Goal: Obtain resource: Download file/media

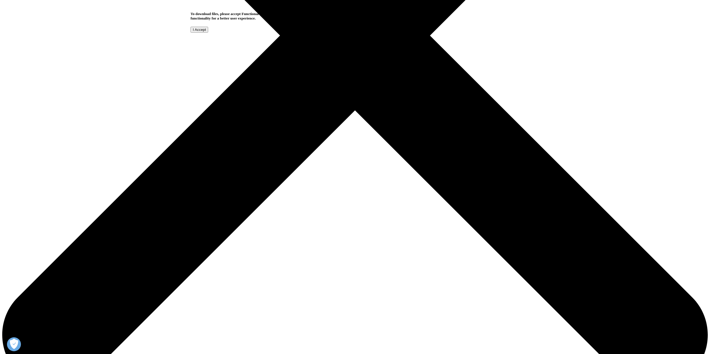
scroll to position [348, 0]
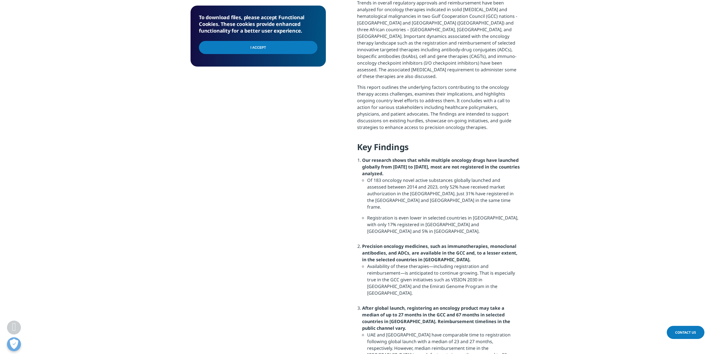
click at [253, 46] on input "I Accept" at bounding box center [258, 47] width 119 height 13
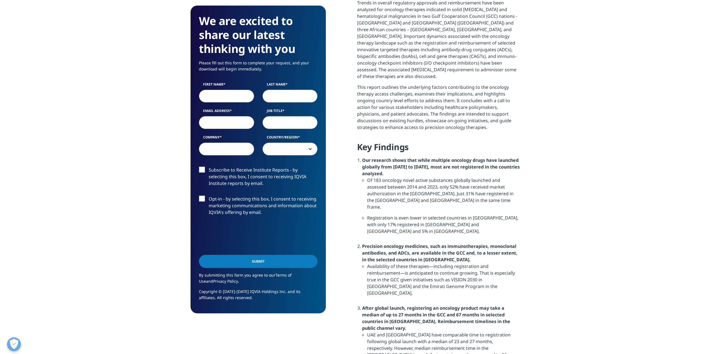
click at [238, 95] on input "First Name" at bounding box center [226, 96] width 55 height 13
type input "[PERSON_NAME]"
type input "[EMAIL_ADDRESS][DOMAIN_NAME]"
type input "BIOQuébec"
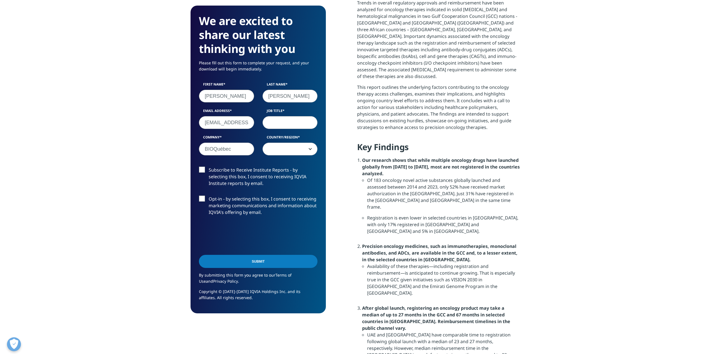
select select "[GEOGRAPHIC_DATA]"
drag, startPoint x: 291, startPoint y: 128, endPoint x: 294, endPoint y: 126, distance: 3.2
click at [291, 128] on input "Job Title" at bounding box center [289, 122] width 55 height 13
type input "CEO"
click at [259, 262] on input "Submit" at bounding box center [258, 261] width 119 height 13
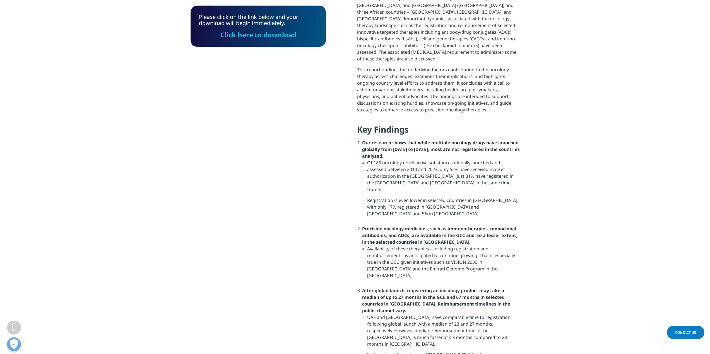
scroll to position [41, 135]
click at [257, 35] on link "Click here to download" at bounding box center [258, 34] width 76 height 9
